Goal: Task Accomplishment & Management: Manage account settings

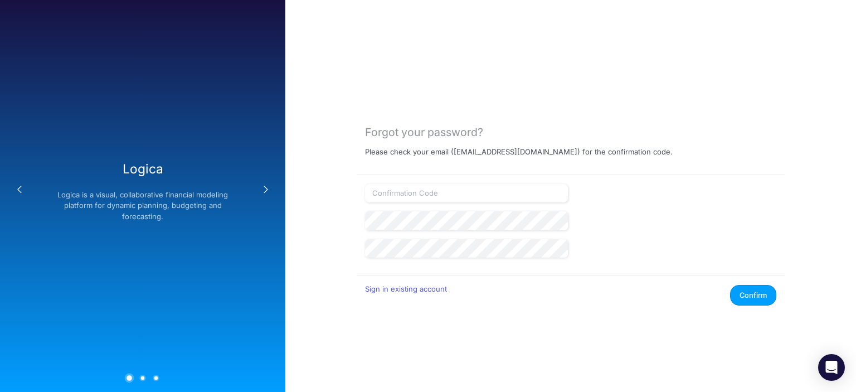
click at [780, 173] on div "Forgot your password? Please check your email ( rswan@heritage-communities.com …" at bounding box center [571, 196] width 428 height 220
click at [830, 364] on icon "Open Intercom Messenger" at bounding box center [831, 367] width 13 height 14
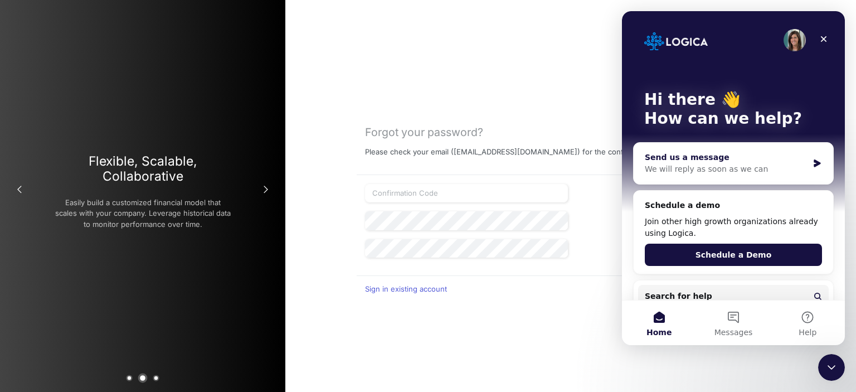
click at [686, 162] on div "Send us a message" at bounding box center [726, 158] width 163 height 12
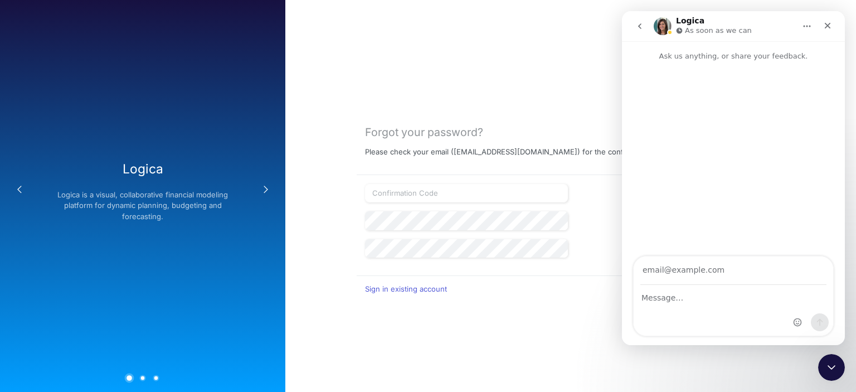
click at [661, 308] on div "Intercom messenger" at bounding box center [734, 310] width 200 height 50
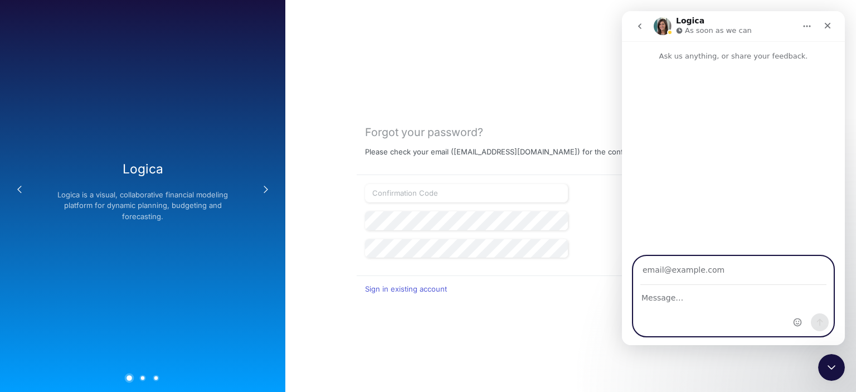
click at [659, 278] on input "Your email" at bounding box center [734, 270] width 186 height 28
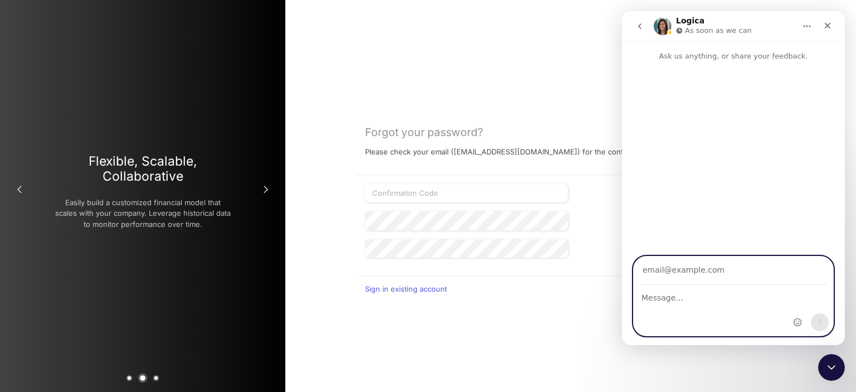
type input "[EMAIL_ADDRESS][DOMAIN_NAME]"
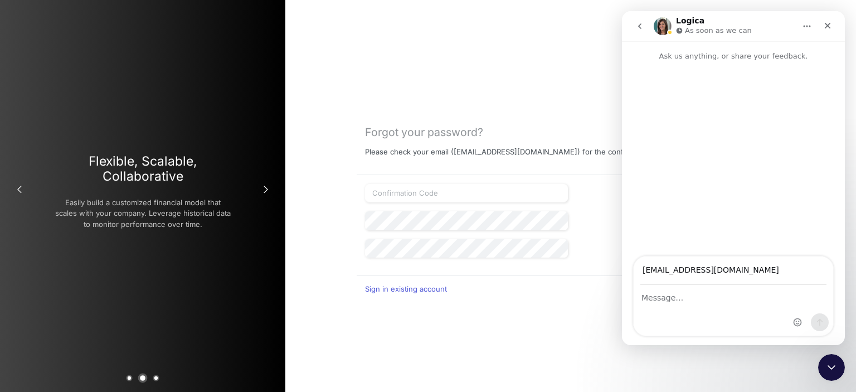
click at [676, 307] on div "Intercom messenger" at bounding box center [734, 310] width 200 height 50
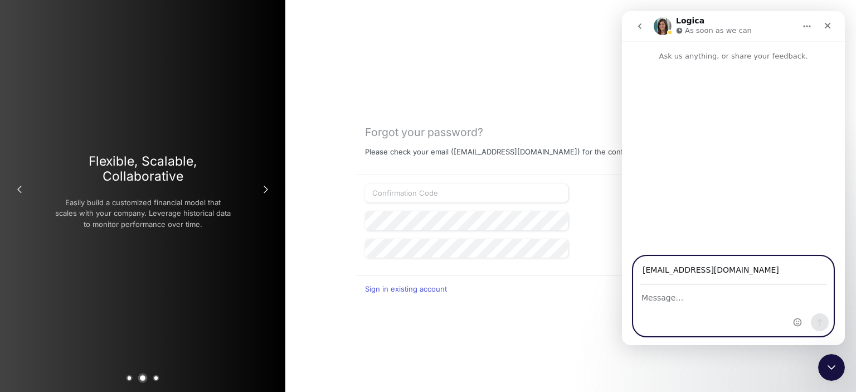
click at [679, 289] on textarea "Message…" at bounding box center [734, 294] width 200 height 19
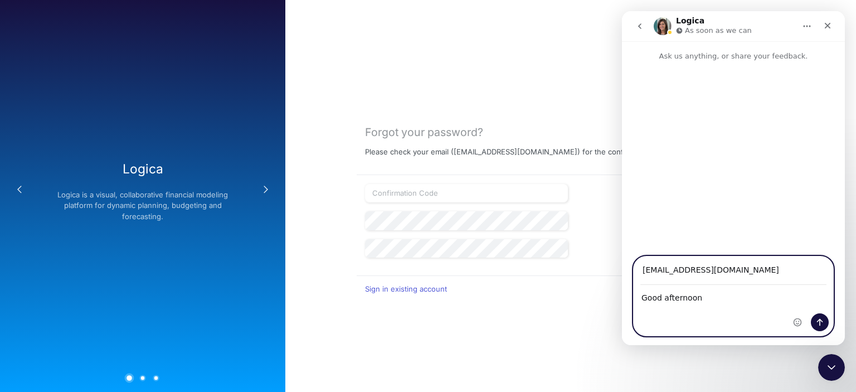
type textarea "Good afternoon."
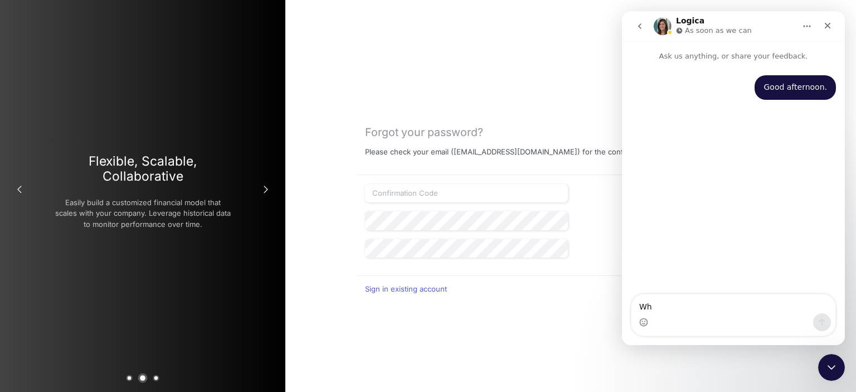
type textarea "Why"
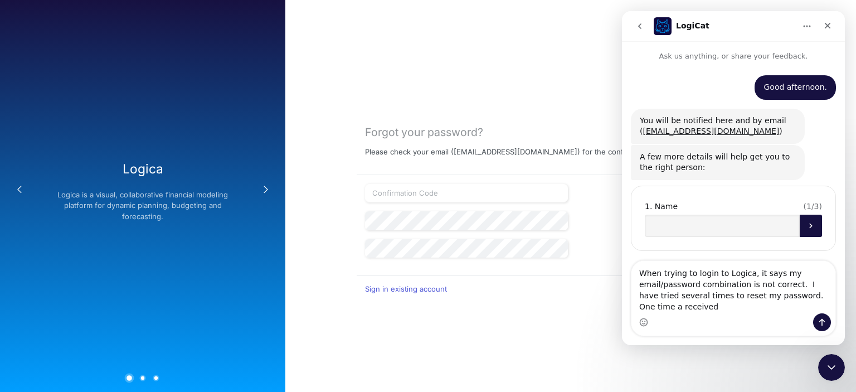
scroll to position [8, 0]
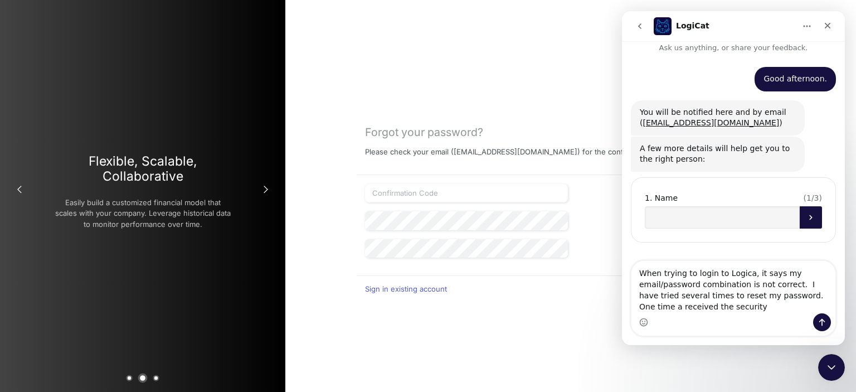
click at [807, 289] on textarea "When trying to login to Logica, it says my email/password combination is not co…" at bounding box center [734, 287] width 204 height 52
click at [801, 296] on textarea "When trying to login to Logica, it says my email/password combination is not co…" at bounding box center [734, 287] width 204 height 52
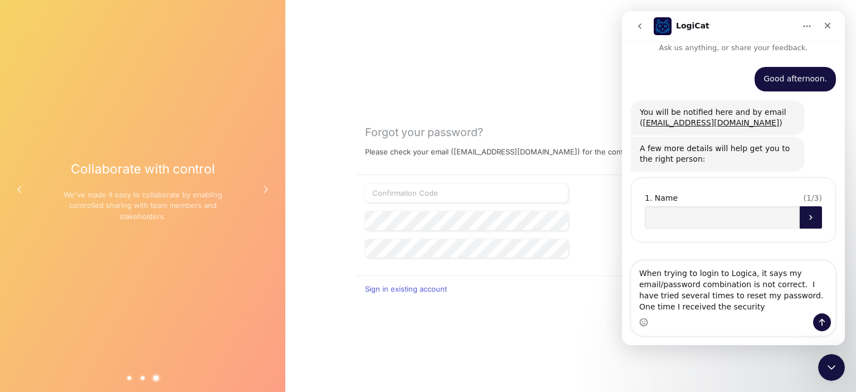
click at [722, 309] on textarea "When trying to login to Logica, it says my email/password combination is not co…" at bounding box center [734, 287] width 204 height 52
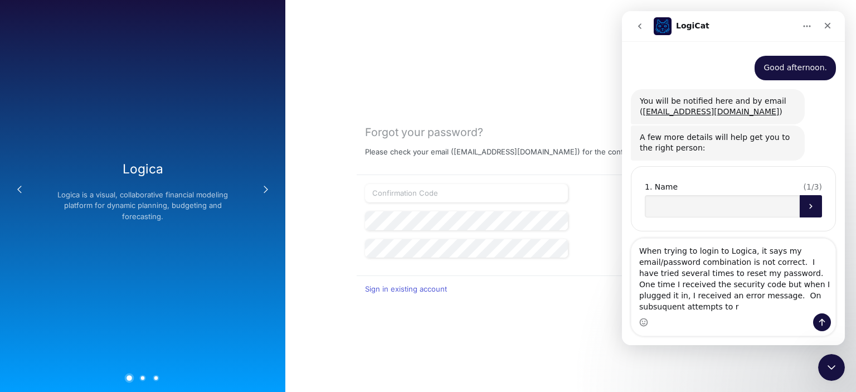
scroll to position [31, 0]
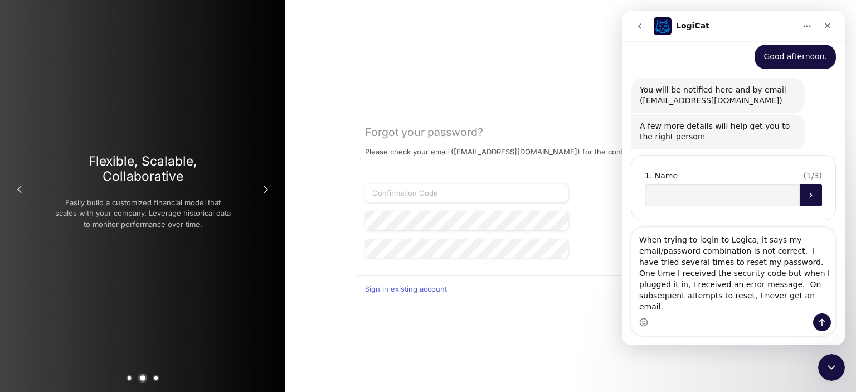
type textarea "When trying to login to Logica, it says my email/password combination is not co…"
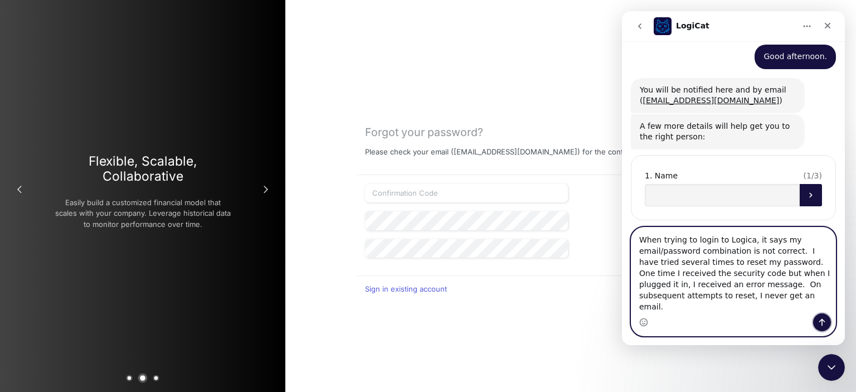
click at [823, 324] on icon "Send a message…" at bounding box center [822, 322] width 9 height 9
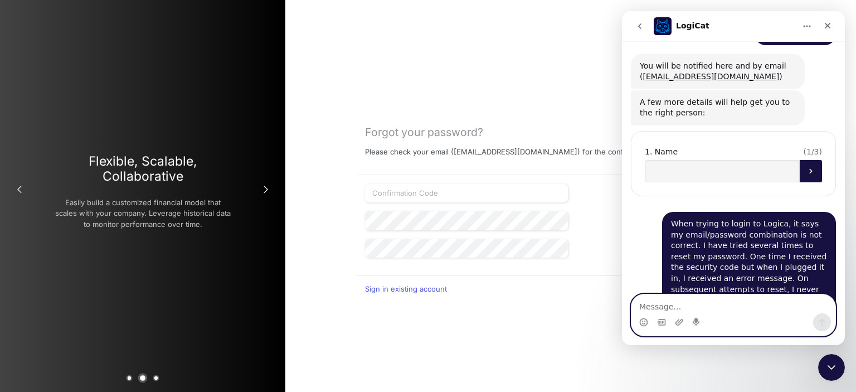
scroll to position [74, 0]
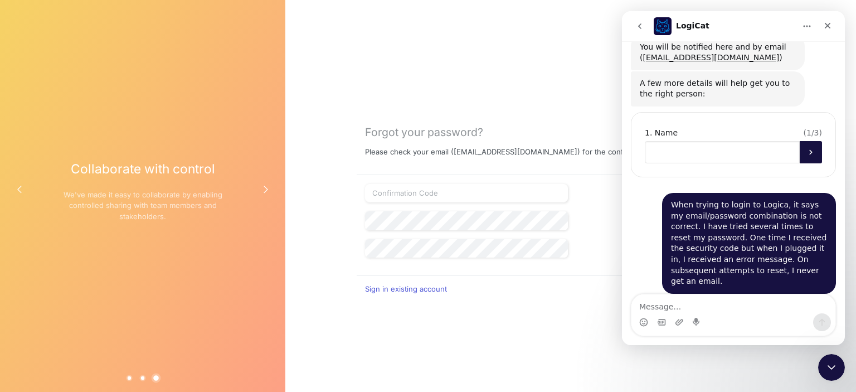
click at [720, 146] on input "Name" at bounding box center [722, 152] width 155 height 22
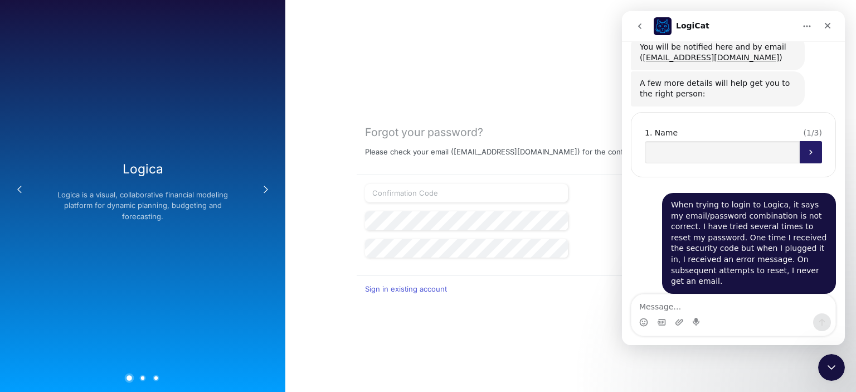
click at [807, 149] on icon "Submit" at bounding box center [811, 152] width 9 height 9
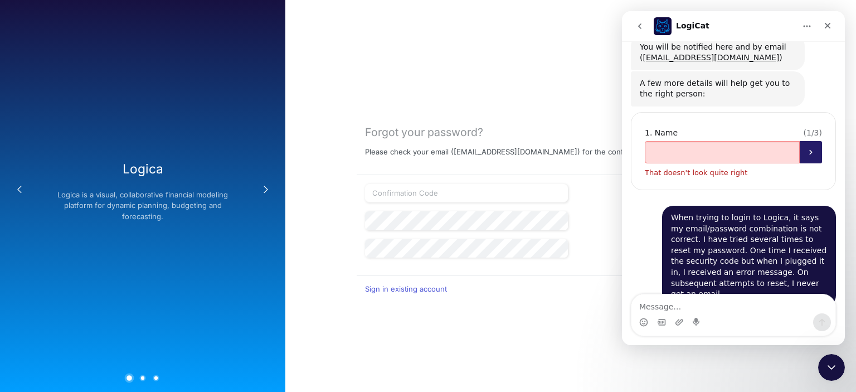
scroll to position [86, 0]
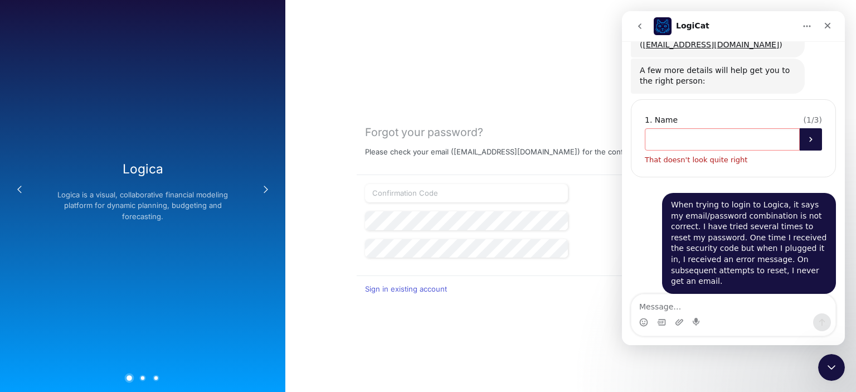
click at [722, 148] on input "Name" at bounding box center [722, 139] width 155 height 22
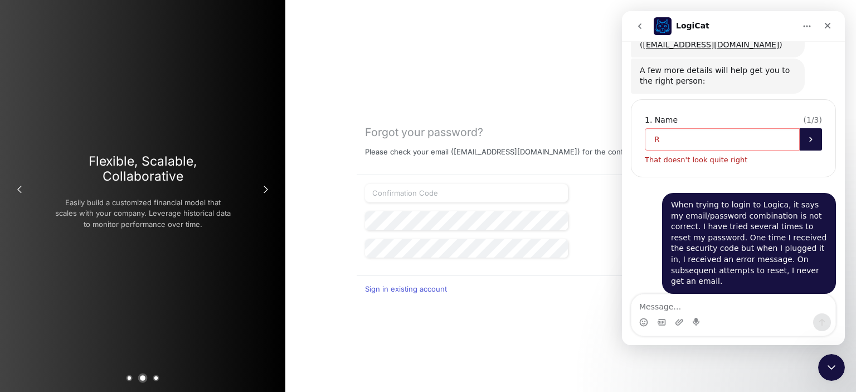
scroll to position [74, 0]
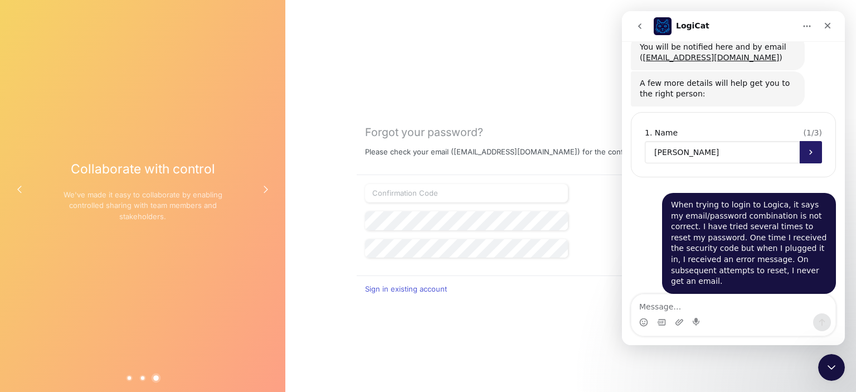
type input "[PERSON_NAME]"
click at [800, 144] on button "Submit" at bounding box center [811, 152] width 22 height 22
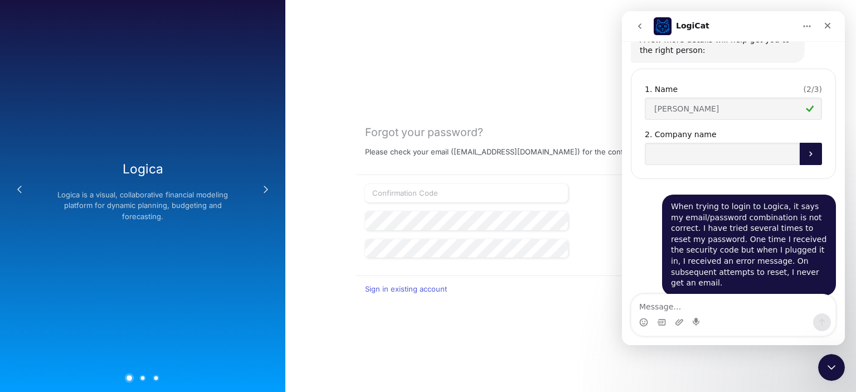
scroll to position [119, 0]
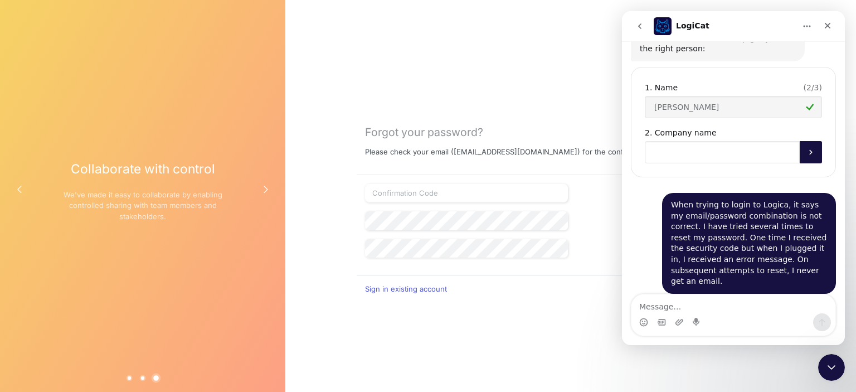
click at [676, 149] on input "Company name" at bounding box center [722, 152] width 155 height 22
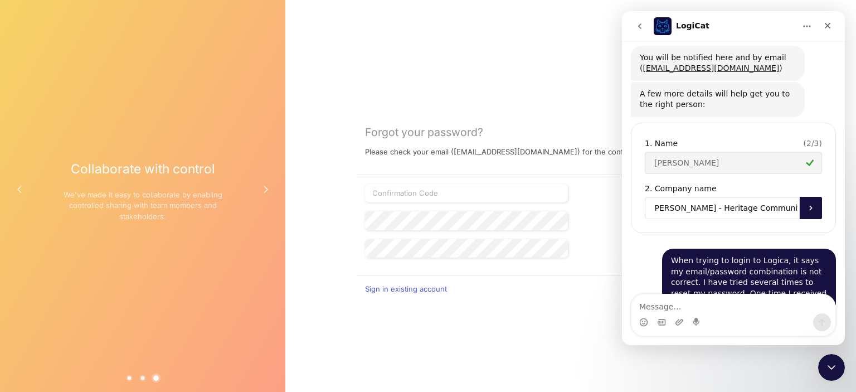
scroll to position [0, 0]
type input "[PERSON_NAME] - Heritage Communities"
click at [809, 211] on icon "Submit" at bounding box center [811, 207] width 9 height 9
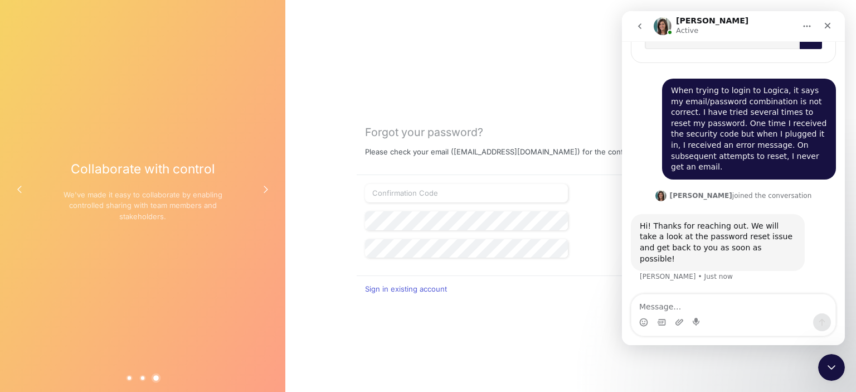
scroll to position [256, 0]
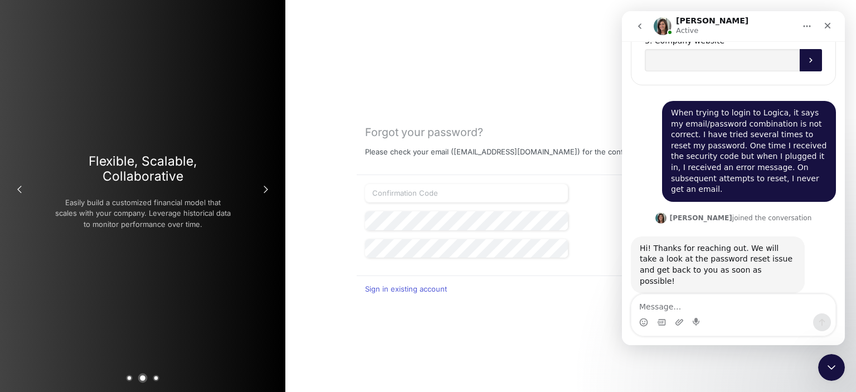
click at [746, 321] on div "Intercom messenger" at bounding box center [734, 322] width 204 height 18
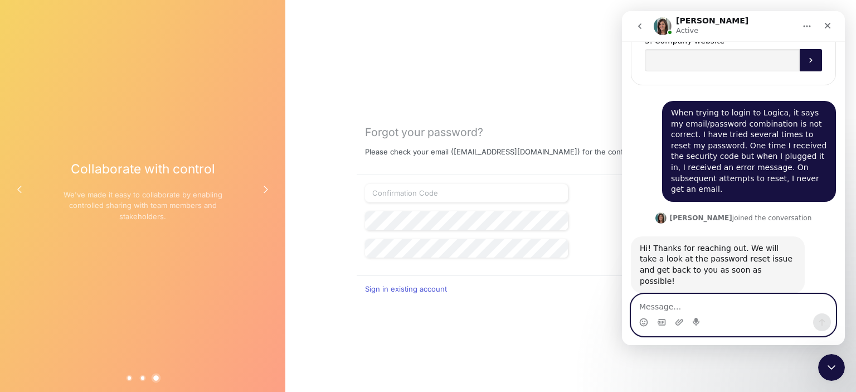
click at [688, 309] on textarea "Message…" at bounding box center [734, 303] width 204 height 19
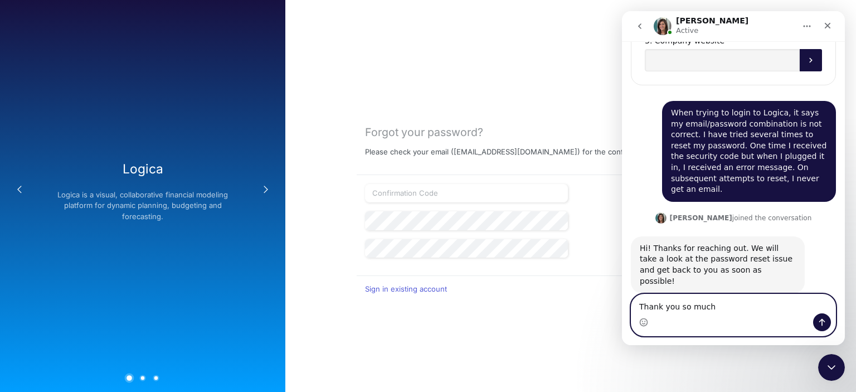
type textarea "Thank you so much."
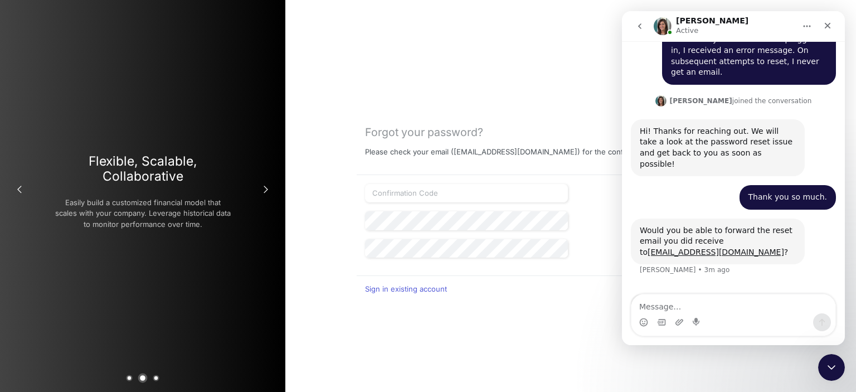
scroll to position [376, 0]
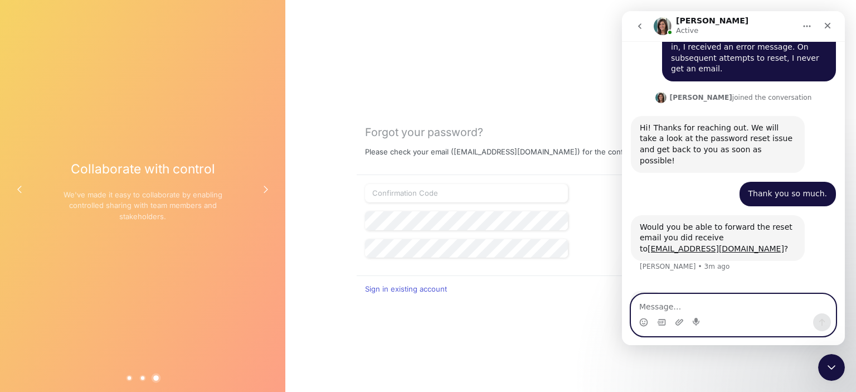
click at [702, 302] on textarea "Message…" at bounding box center [734, 303] width 204 height 19
type textarea "Shoot! So sorry - I deleted it"
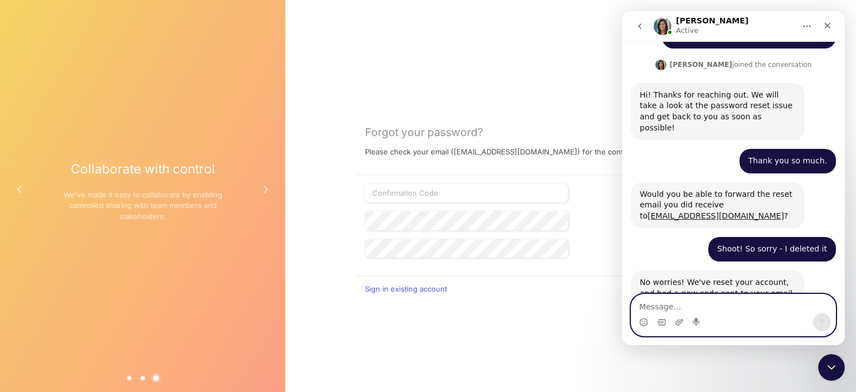
scroll to position [421, 0]
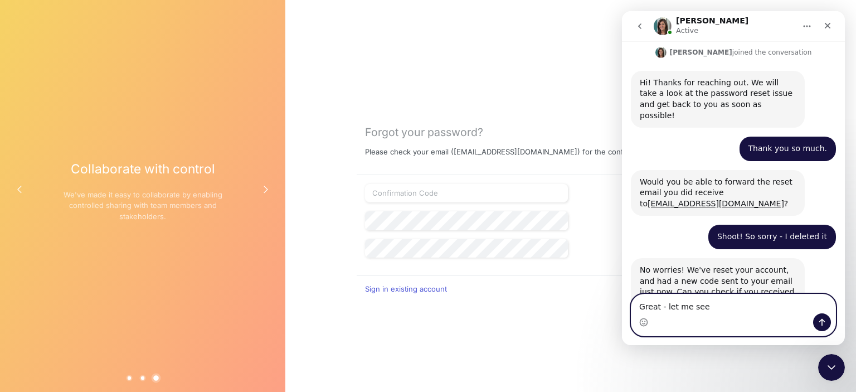
type textarea "Great - let me see."
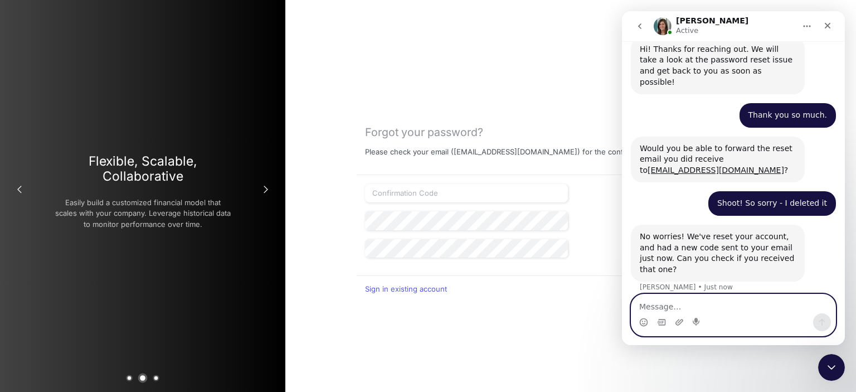
click at [700, 305] on textarea "Message…" at bounding box center [734, 303] width 204 height 19
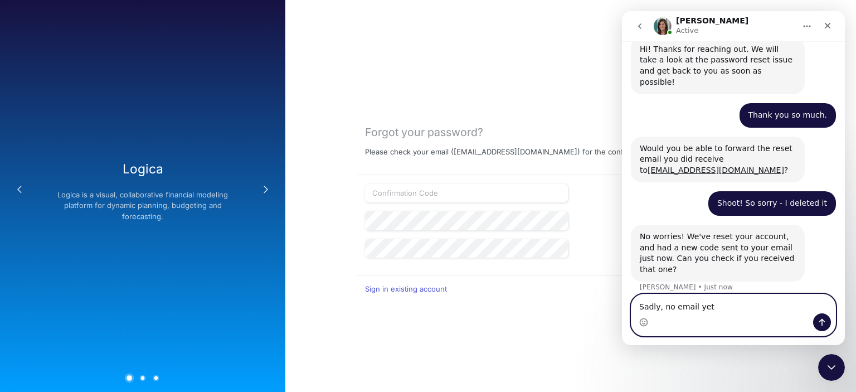
type textarea "Sadly, no email yet."
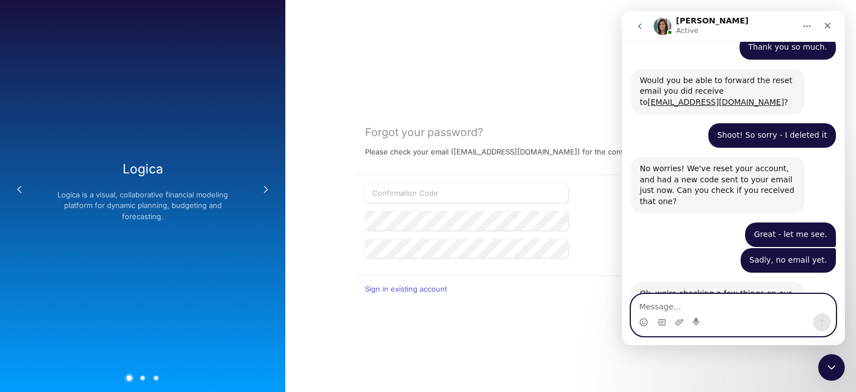
scroll to position [524, 0]
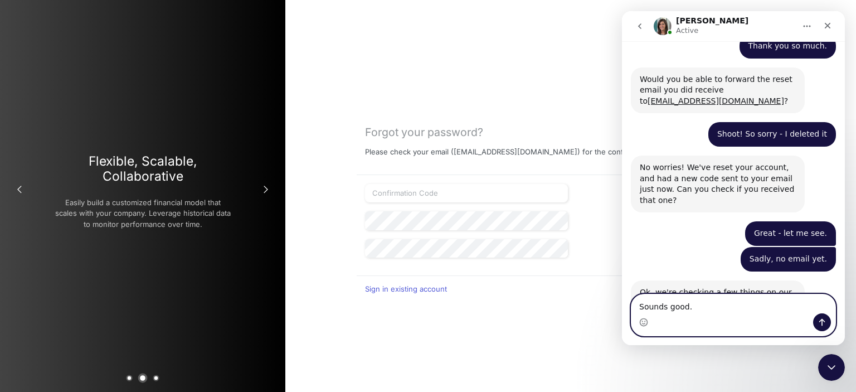
type textarea "Sounds good."
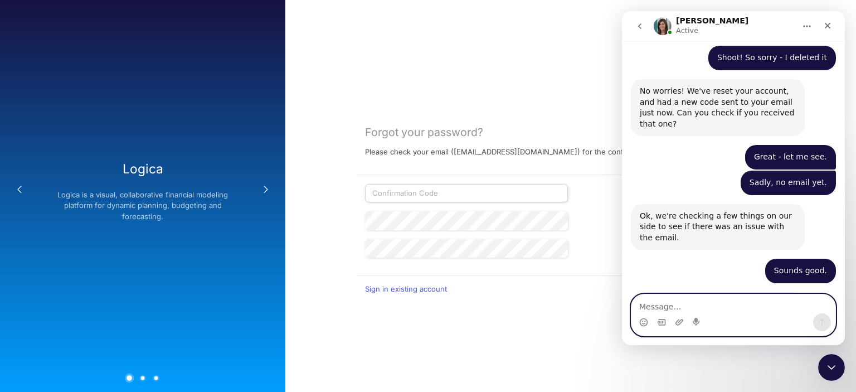
scroll to position [623, 0]
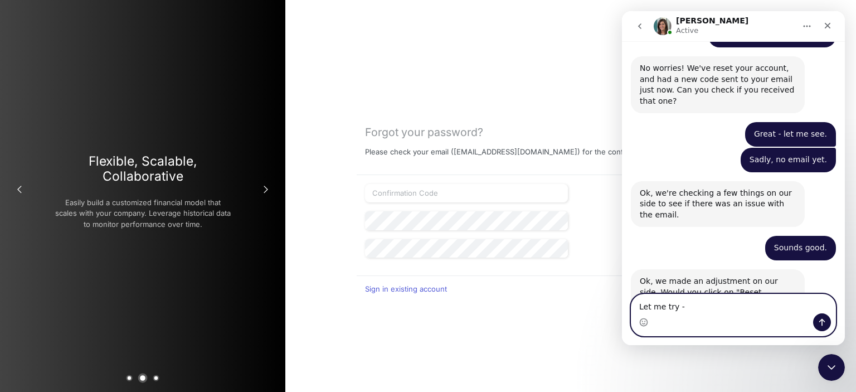
type textarea "Let me try -"
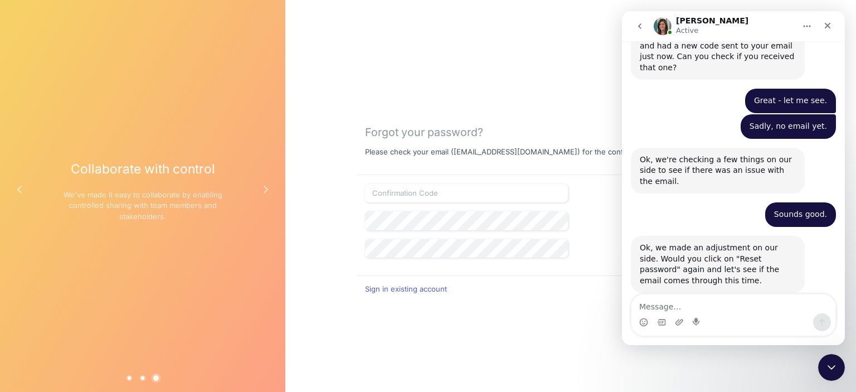
click at [428, 300] on div "Sign in existing account" at bounding box center [547, 295] width 365 height 21
click at [399, 209] on div at bounding box center [466, 198] width 208 height 28
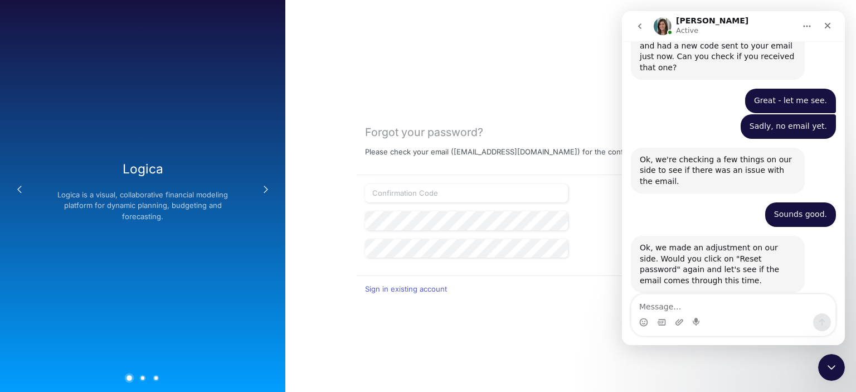
click at [638, 23] on icon "go back" at bounding box center [640, 26] width 9 height 9
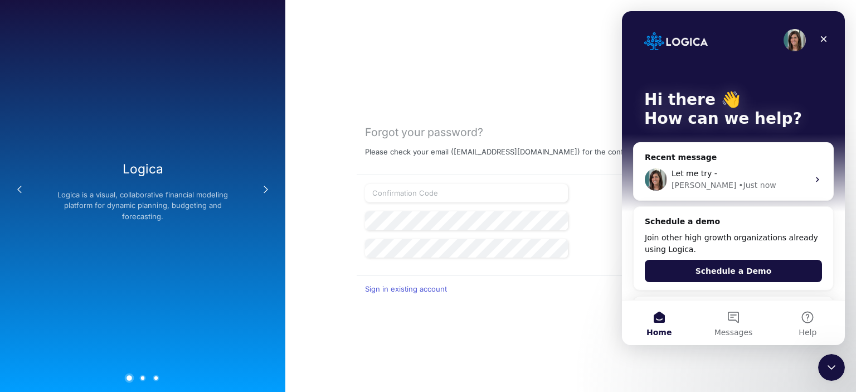
scroll to position [0, 0]
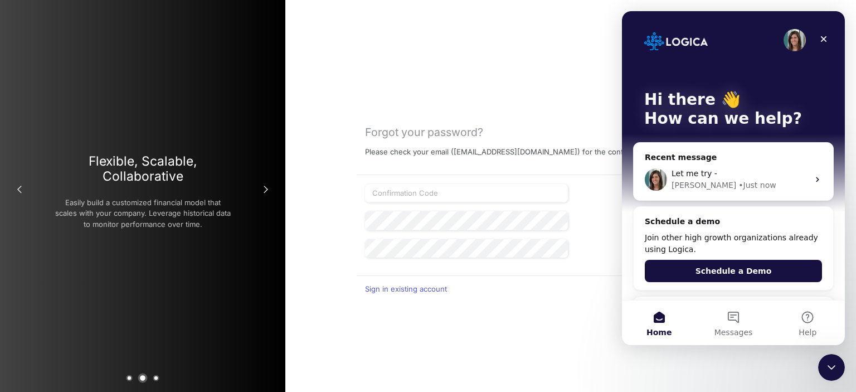
click at [568, 41] on div "Forgot your password? Please check your email ( rswan@heritage-communities.com …" at bounding box center [570, 196] width 571 height 392
click at [823, 36] on icon "Close" at bounding box center [823, 39] width 9 height 9
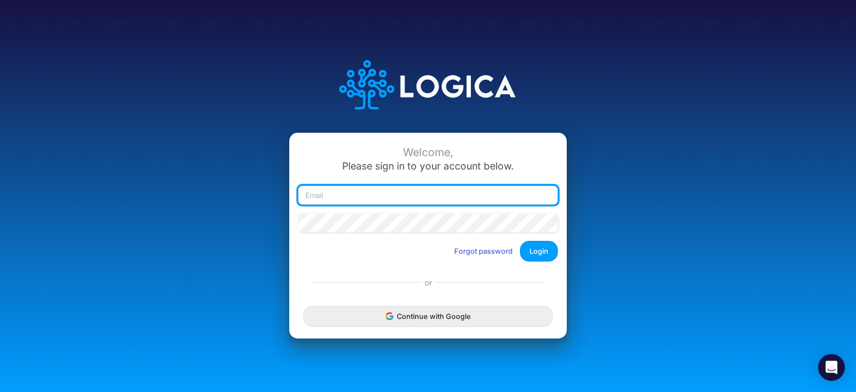
click at [468, 195] on input "email" at bounding box center [428, 195] width 260 height 19
type input "[EMAIL_ADDRESS][DOMAIN_NAME]"
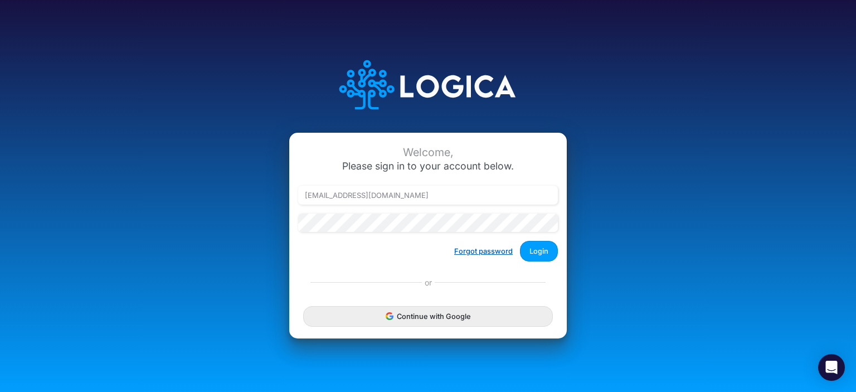
click at [493, 253] on button "Forgot password" at bounding box center [483, 251] width 73 height 18
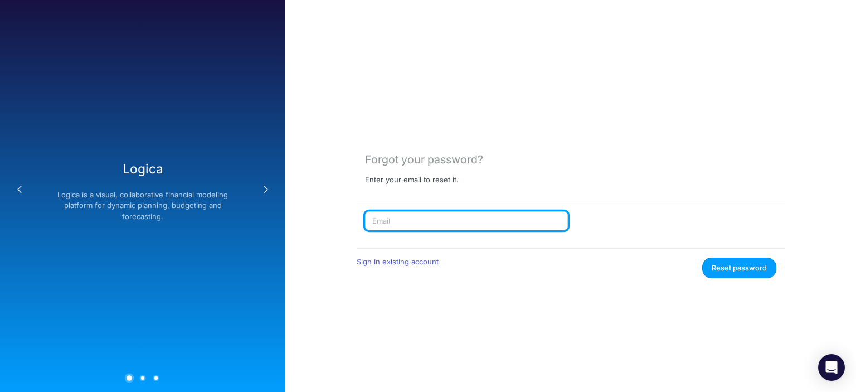
click at [375, 227] on input "text" at bounding box center [466, 220] width 203 height 19
type input "[EMAIL_ADDRESS][DOMAIN_NAME]"
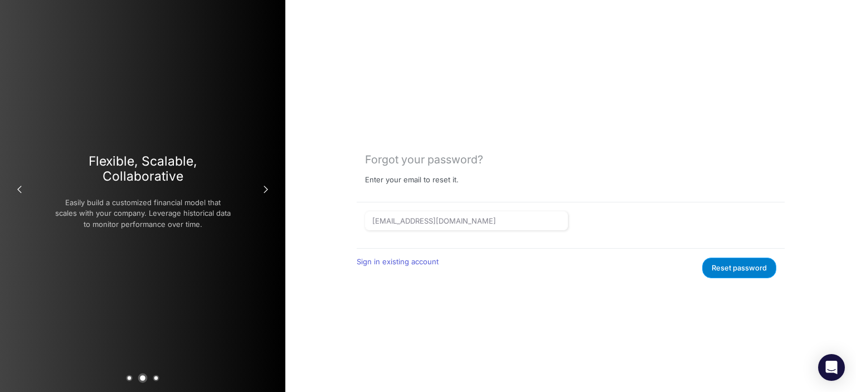
click at [732, 269] on button "Reset password" at bounding box center [739, 268] width 74 height 21
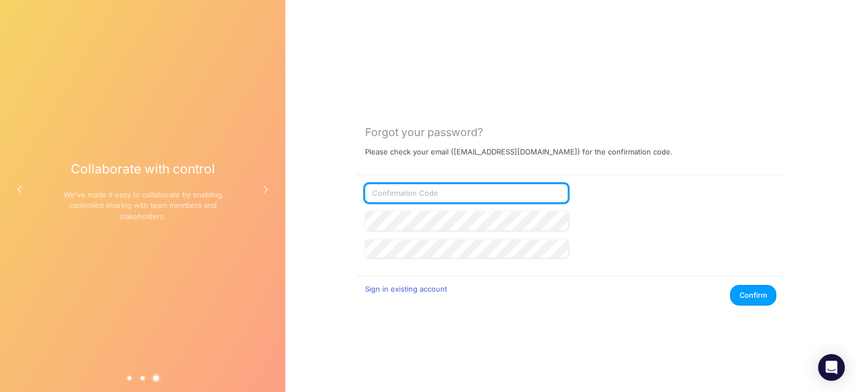
click at [425, 197] on input "text" at bounding box center [466, 193] width 203 height 19
type input "011749"
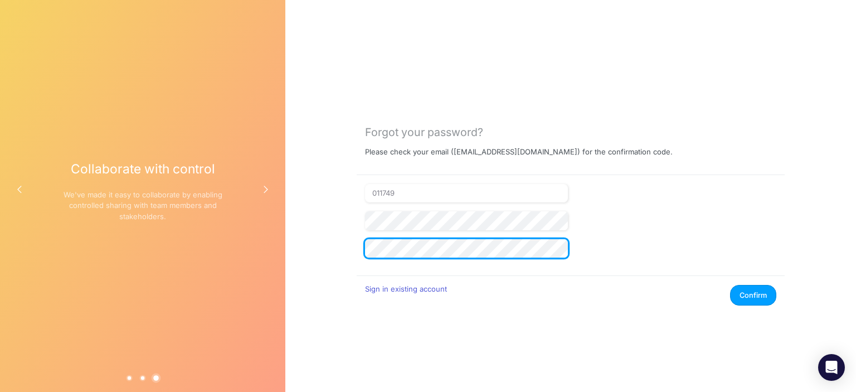
click at [730, 285] on button "Confirm" at bounding box center [753, 295] width 46 height 21
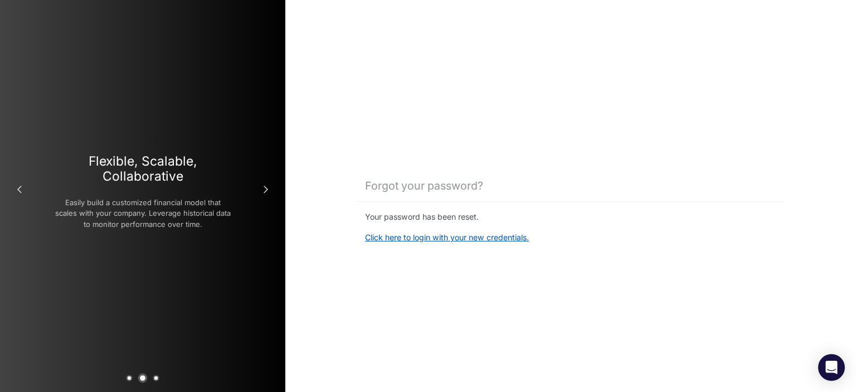
click at [491, 236] on link "Click here to login with your new credentials." at bounding box center [447, 236] width 164 height 9
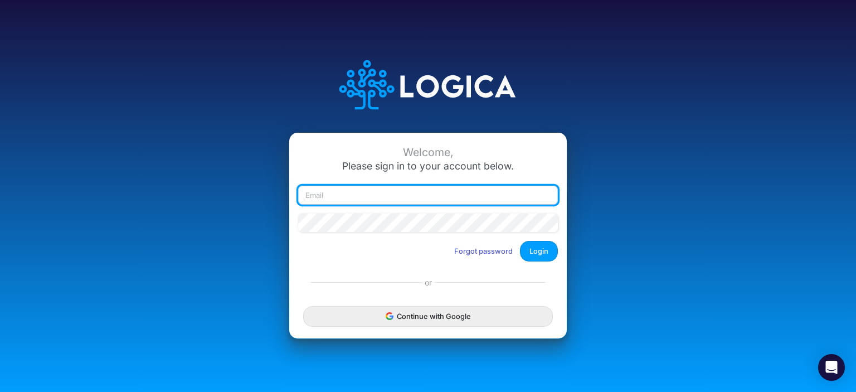
click at [379, 191] on input "email" at bounding box center [428, 195] width 260 height 19
type input "rswan@heritage-communities.com"
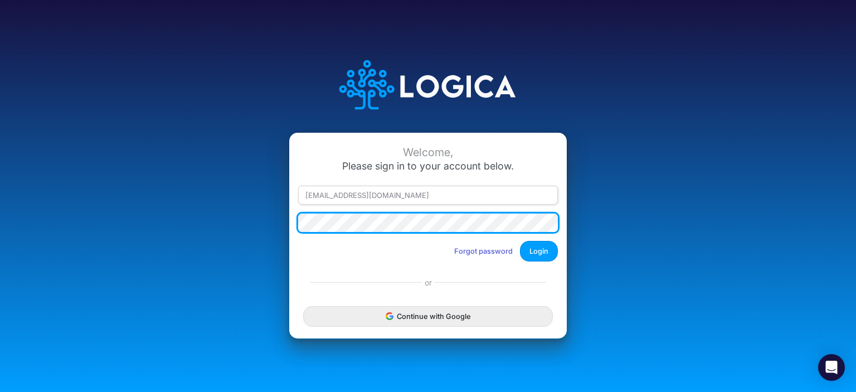
click at [520, 241] on button "Login" at bounding box center [539, 251] width 38 height 21
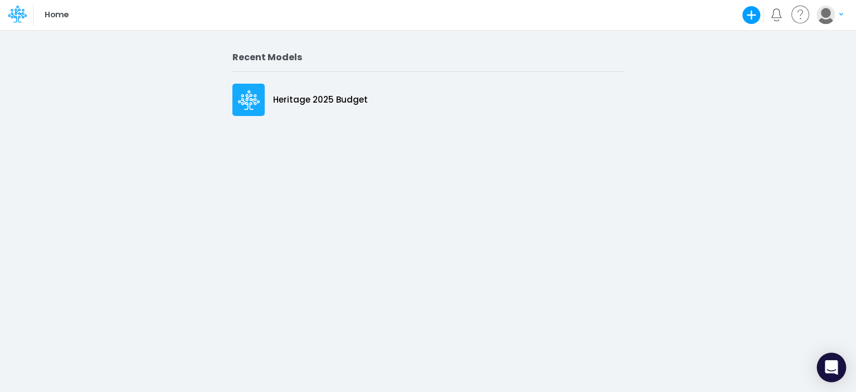
click at [838, 361] on div "Open Intercom Messenger" at bounding box center [832, 368] width 30 height 30
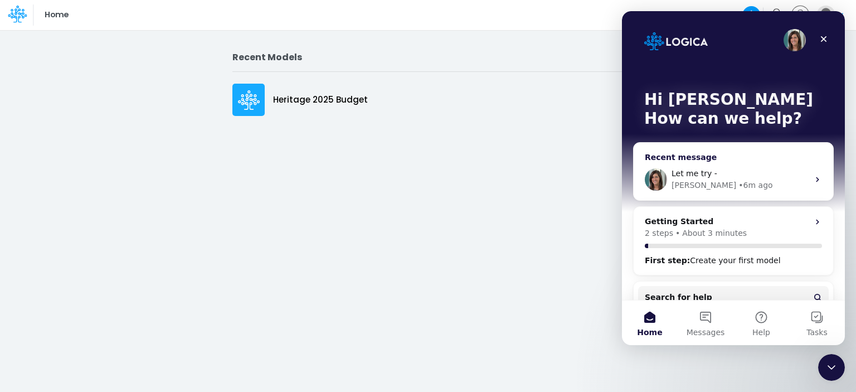
click at [686, 186] on div "[PERSON_NAME]" at bounding box center [704, 186] width 65 height 12
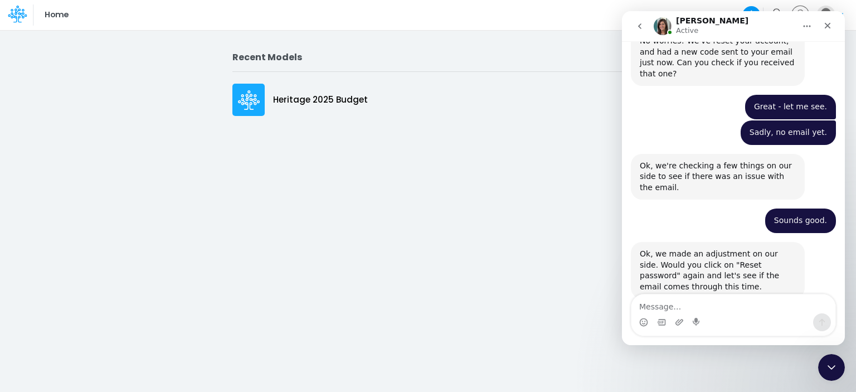
scroll to position [657, 0]
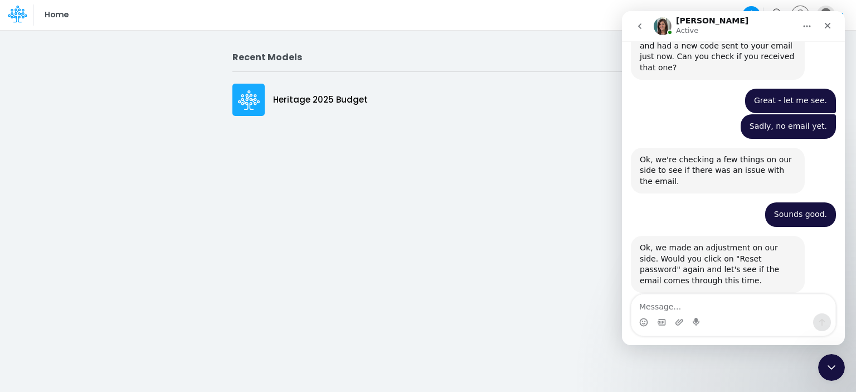
click at [722, 303] on textarea "Message…" at bounding box center [734, 303] width 204 height 19
type textarea "HOORAY! I am in! Thank you, [PERSON_NAME]!"
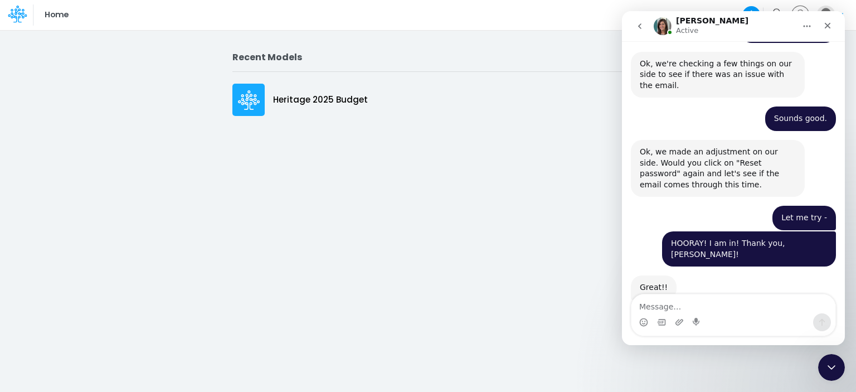
scroll to position [751, 0]
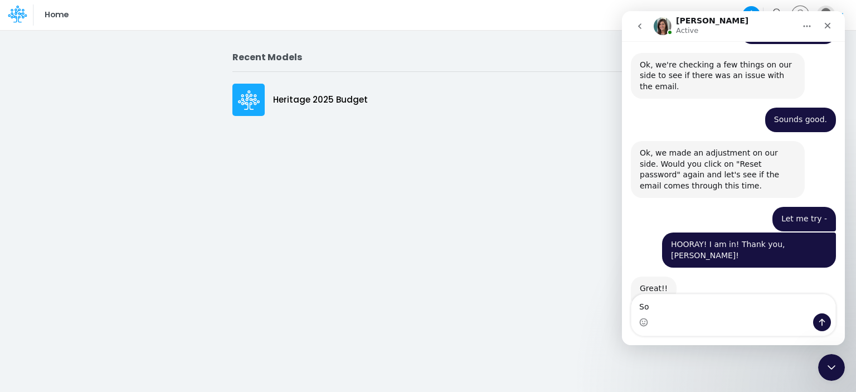
type textarea "S"
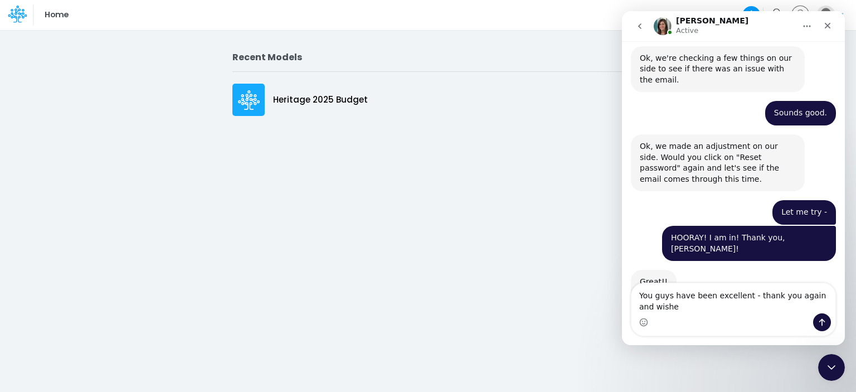
scroll to position [763, 0]
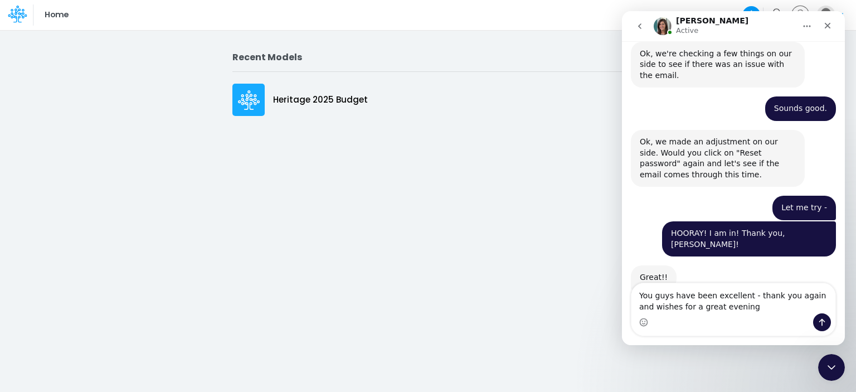
type textarea "You guys have been excellent - thank you again and wishes for a great evening."
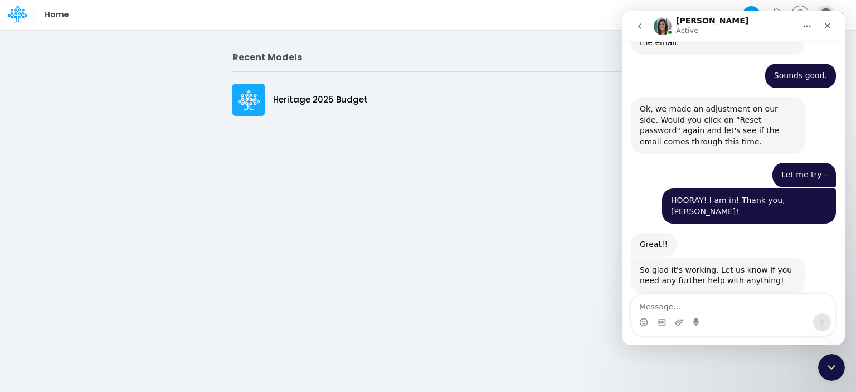
scroll to position [796, 0]
